Goal: Task Accomplishment & Management: Manage account settings

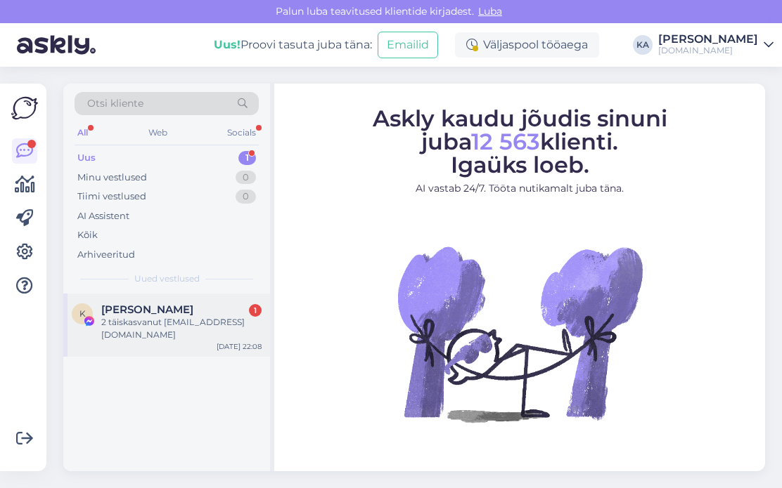
click at [159, 332] on div "2 täiskasvanut [EMAIL_ADDRESS][DOMAIN_NAME]" at bounding box center [181, 328] width 160 height 25
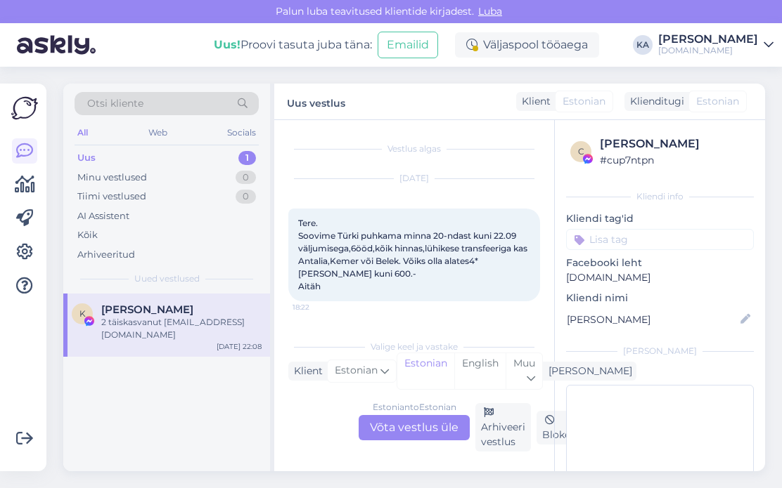
scroll to position [155, 0]
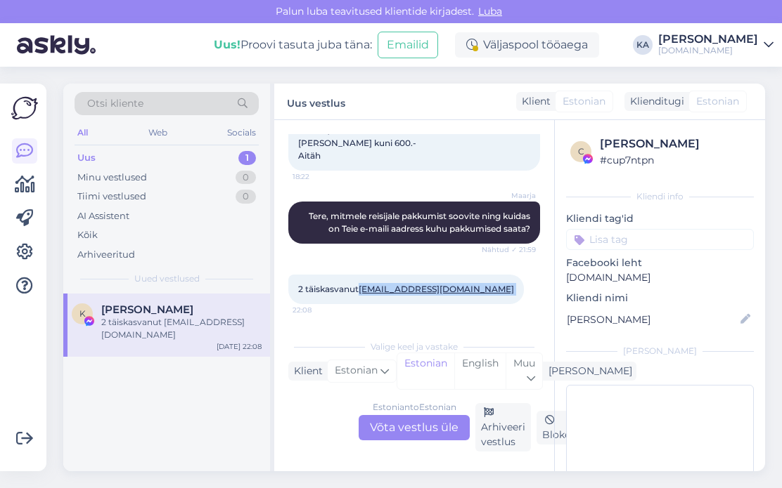
drag, startPoint x: 422, startPoint y: 295, endPoint x: 298, endPoint y: 291, distance: 124.5
click at [298, 291] on div "2 täiskasvanut [EMAIL_ADDRESS][DOMAIN_NAME] 22:08" at bounding box center [405, 290] width 235 height 30
copy div "[EMAIL_ADDRESS][DOMAIN_NAME] 22:08"
click at [504, 266] on div "2 täiskasvanut [EMAIL_ADDRESS][DOMAIN_NAME] 22:08" at bounding box center [414, 289] width 252 height 60
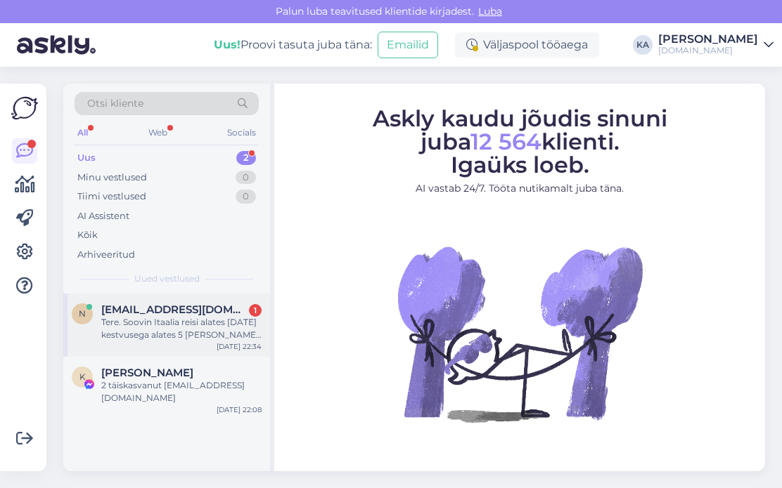
click at [191, 332] on div "Tere. Soovin Itaalia reisi alates [DATE] kestvusega alates 5 [PERSON_NAME] 7 öö…" at bounding box center [181, 328] width 160 height 25
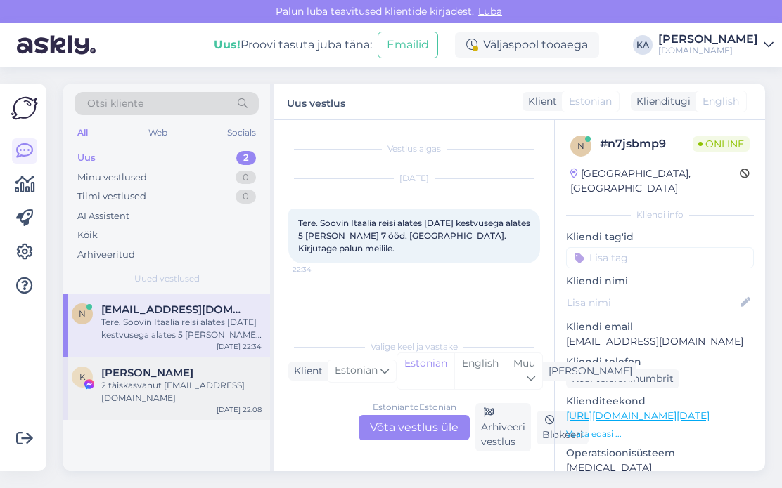
click at [184, 404] on div "K [PERSON_NAME] 2 täiskasvanut [EMAIL_ADDRESS][DOMAIN_NAME] [DATE] 22:08" at bounding box center [166, 388] width 207 height 63
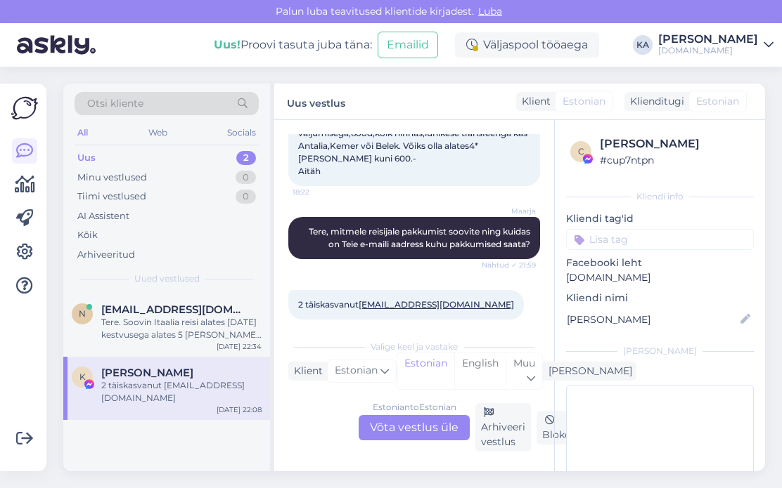
scroll to position [141, 0]
